Goal: Task Accomplishment & Management: Use online tool/utility

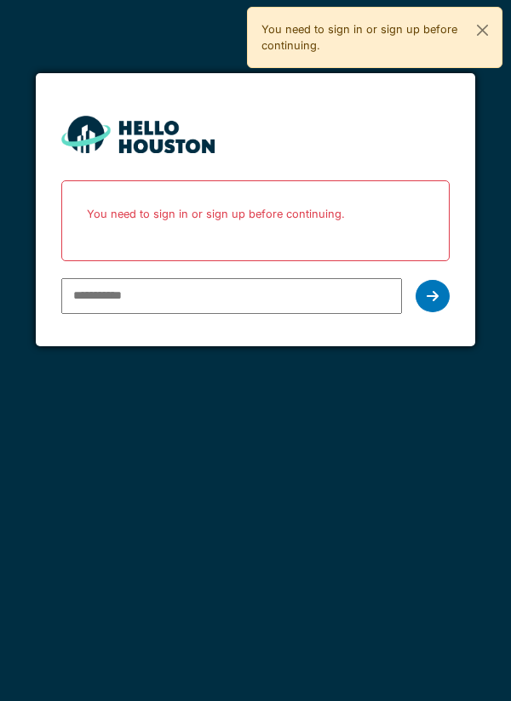
click at [103, 295] on input "email" at bounding box center [231, 296] width 341 height 36
type input "**********"
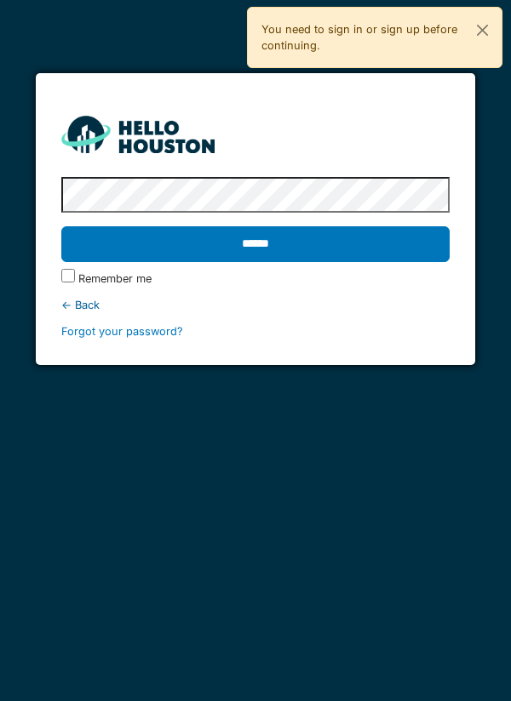
click at [227, 238] on input "******" at bounding box center [255, 244] width 389 height 36
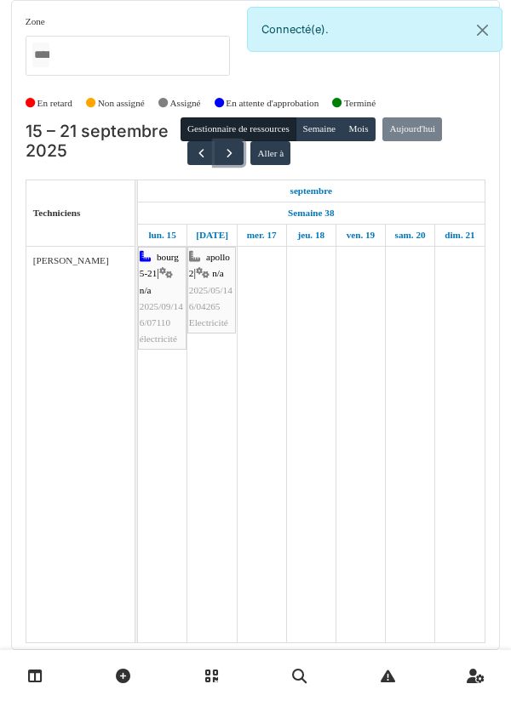
click at [227, 154] on span "button" at bounding box center [229, 153] width 14 height 14
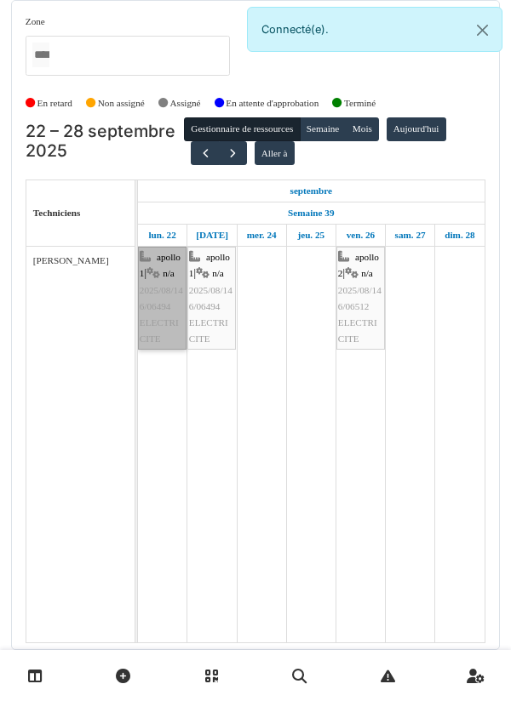
click at [156, 307] on link "apollo 1 | n/a 2025/08/146/06494 ELECTRICITE" at bounding box center [162, 298] width 49 height 103
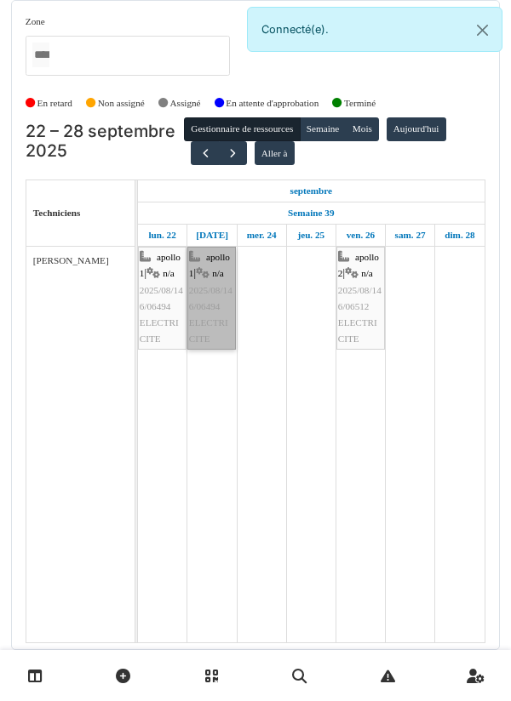
click at [0, 0] on div at bounding box center [0, 0] width 0 height 0
click at [204, 291] on link "apollo 1 | n/a 2025/08/146/06494 ELECTRICITE" at bounding box center [211, 298] width 49 height 103
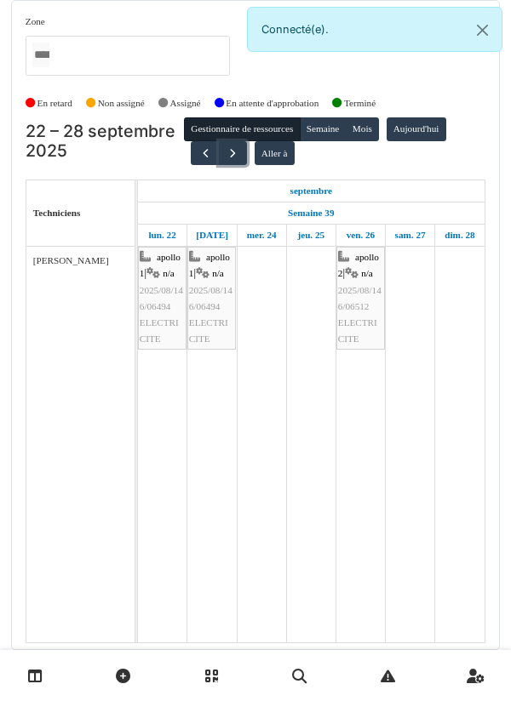
click at [232, 153] on span "button" at bounding box center [233, 153] width 14 height 14
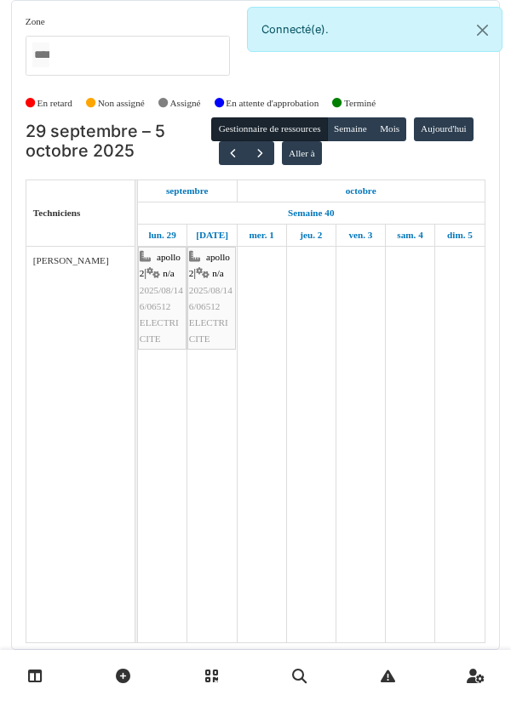
click at [169, 157] on h2 "29 septembre – 5 octobre 2025" at bounding box center [119, 142] width 186 height 40
click at [274, 145] on button "button" at bounding box center [260, 153] width 28 height 25
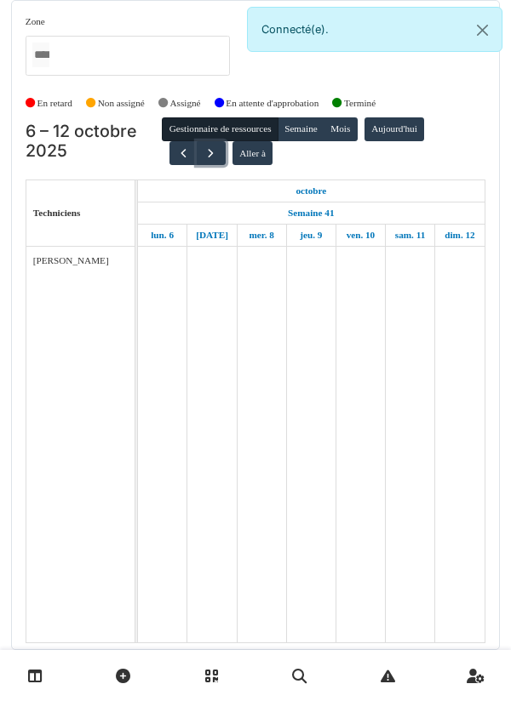
scroll to position [31, 0]
click at [229, 247] on td at bounding box center [211, 445] width 49 height 396
click at [179, 146] on span "button" at bounding box center [183, 153] width 14 height 14
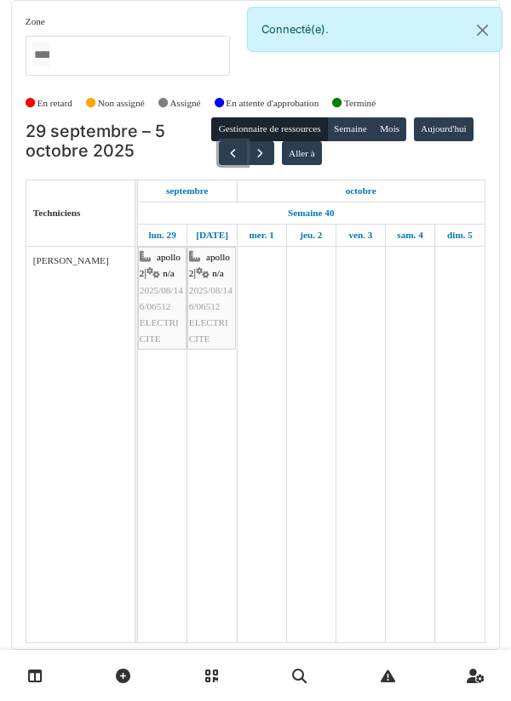
click at [247, 141] on button "button" at bounding box center [233, 153] width 28 height 25
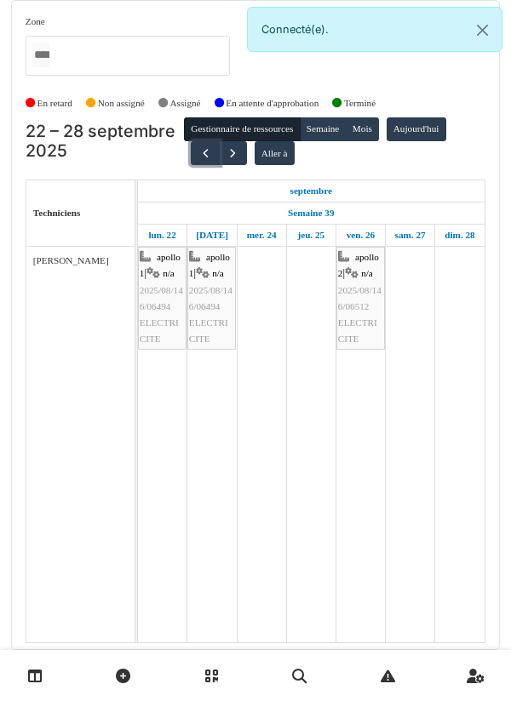
click at [199, 146] on span "button" at bounding box center [205, 153] width 14 height 14
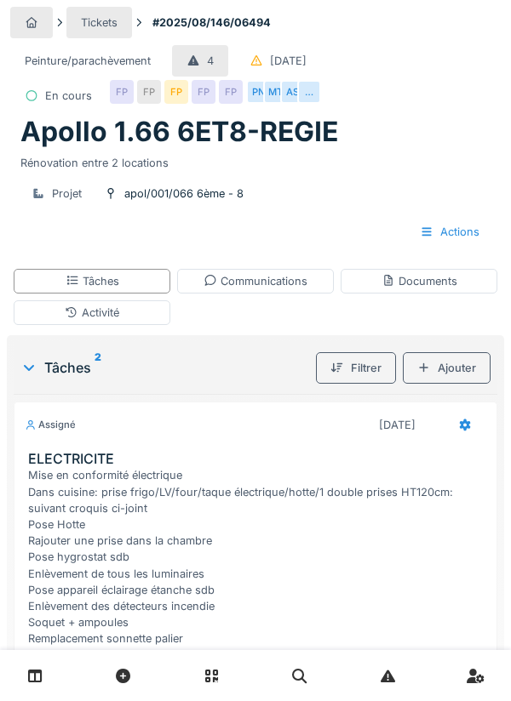
scroll to position [7, 0]
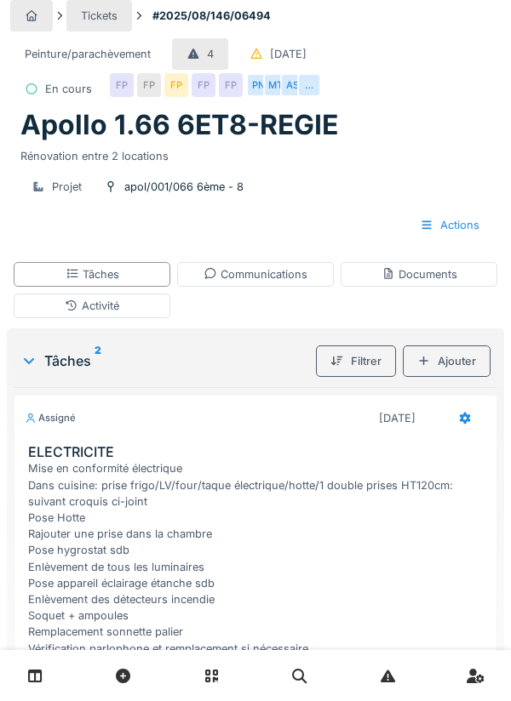
click at [244, 266] on div "Communications" at bounding box center [255, 274] width 157 height 25
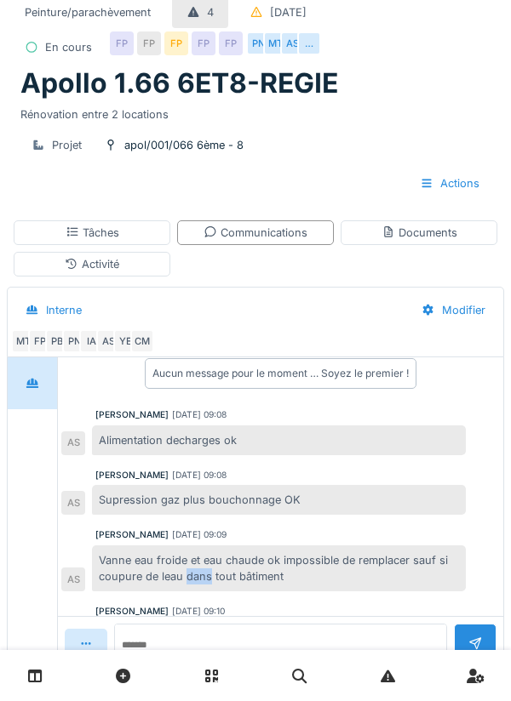
scroll to position [53, 0]
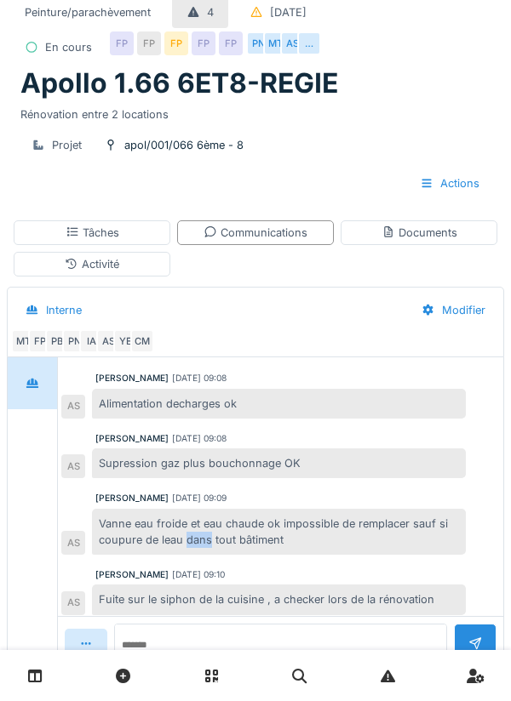
click at [300, 575] on div "Anouar Serifi 19/08/2025 09:10" at bounding box center [280, 575] width 370 height 13
